Goal: Check status: Check status

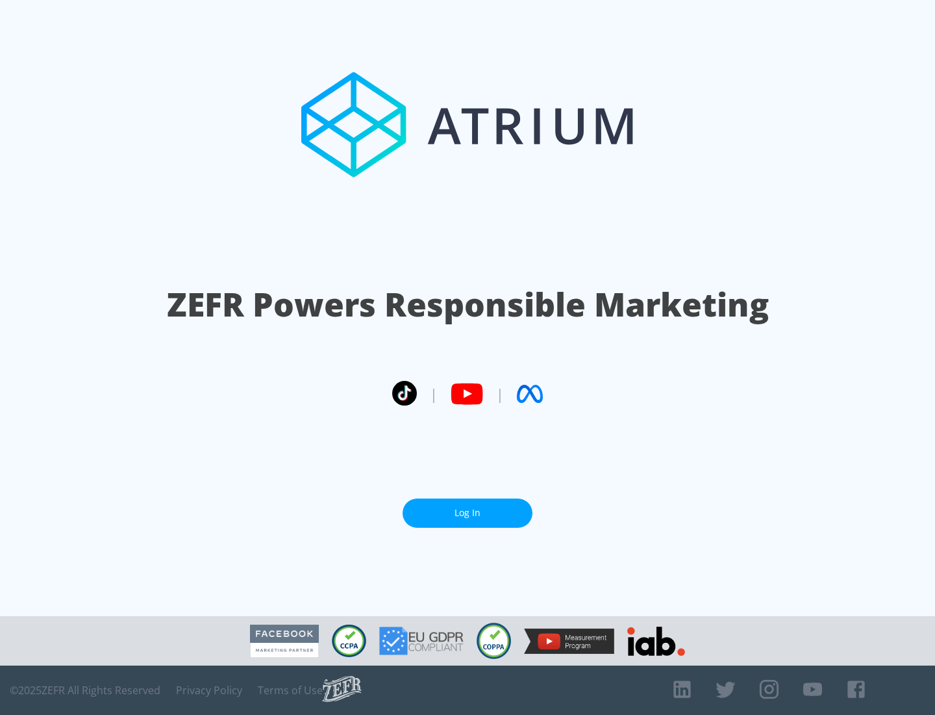
click at [468, 513] on link "Log In" at bounding box center [468, 512] width 130 height 29
